Goal: Transaction & Acquisition: Book appointment/travel/reservation

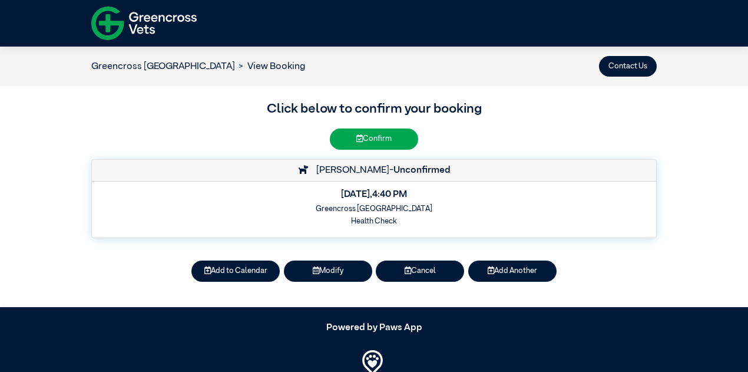
click at [321, 270] on button "Modify" at bounding box center [328, 270] width 88 height 21
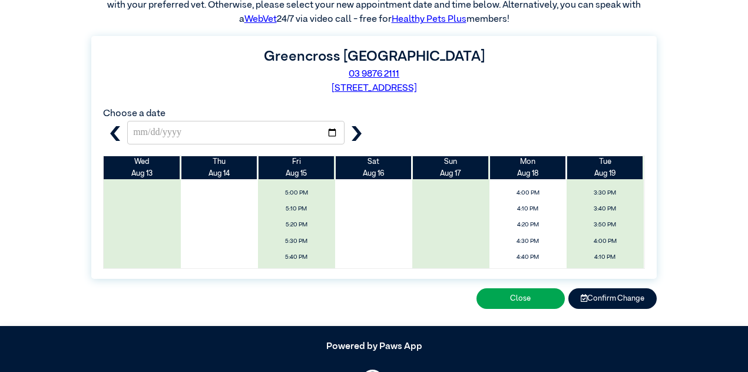
scroll to position [670, 0]
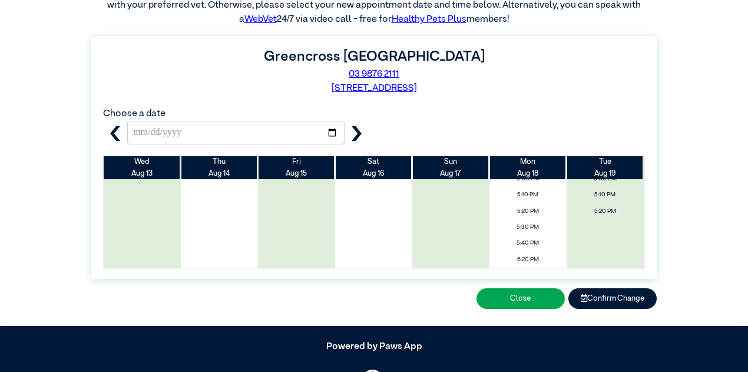
click at [527, 242] on span "5:40 PM" at bounding box center [528, 243] width 71 height 14
click at [521, 229] on span "5:30 PM" at bounding box center [528, 227] width 71 height 14
click at [520, 213] on span "5:20 PM" at bounding box center [528, 211] width 71 height 14
click at [612, 298] on button "Confirm Change" at bounding box center [613, 298] width 88 height 21
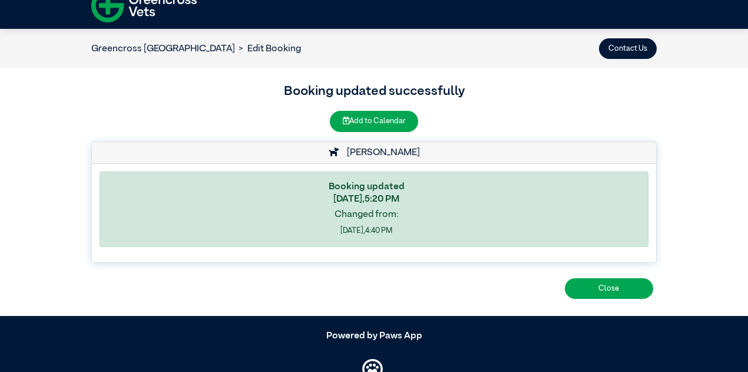
scroll to position [19, 0]
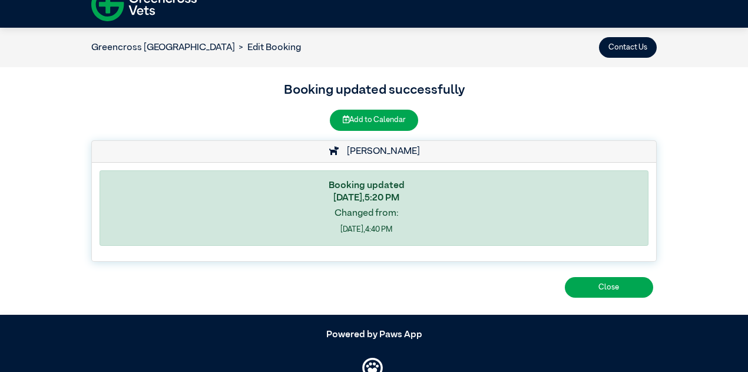
click at [590, 275] on div "Close" at bounding box center [374, 287] width 566 height 28
click at [600, 291] on button "Close" at bounding box center [609, 287] width 88 height 21
